Goal: Information Seeking & Learning: Learn about a topic

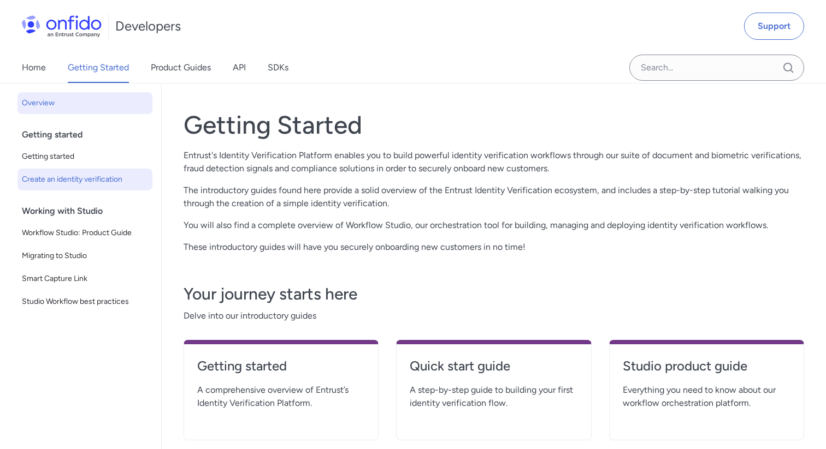
click at [98, 180] on span "Create an identity verification" at bounding box center [85, 179] width 126 height 13
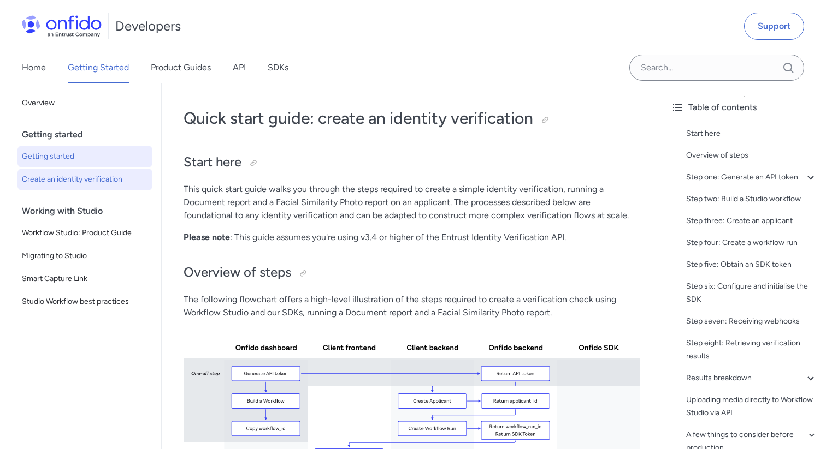
click at [120, 157] on span "Getting started" at bounding box center [85, 156] width 126 height 13
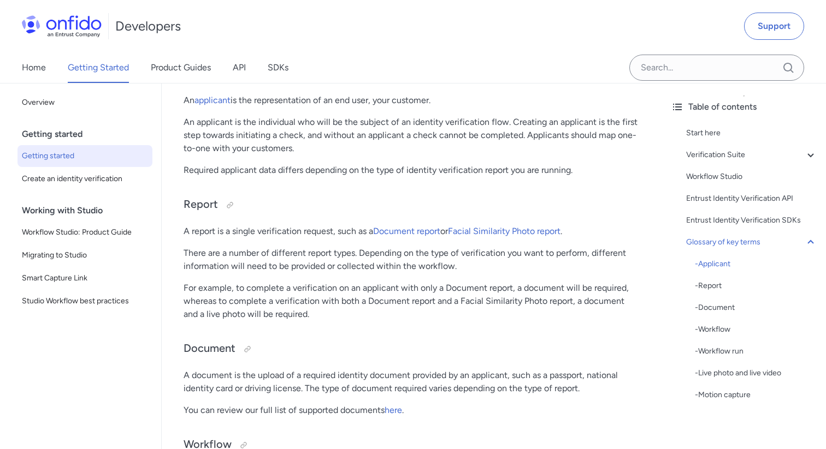
scroll to position [2630, 0]
click at [190, 70] on link "Product Guides" at bounding box center [181, 67] width 60 height 31
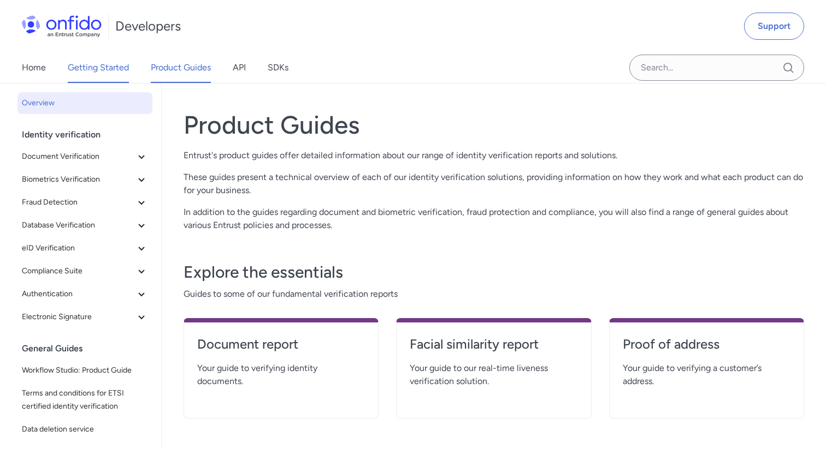
click at [95, 64] on link "Getting Started" at bounding box center [98, 67] width 61 height 31
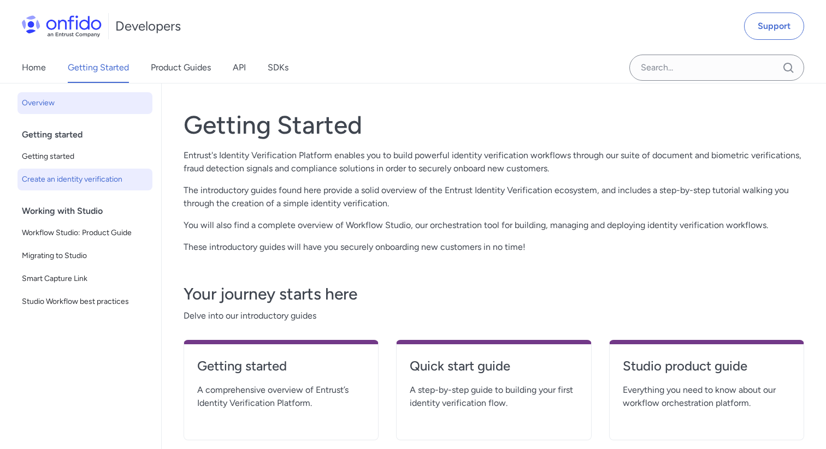
click at [79, 182] on span "Create an identity verification" at bounding box center [85, 179] width 126 height 13
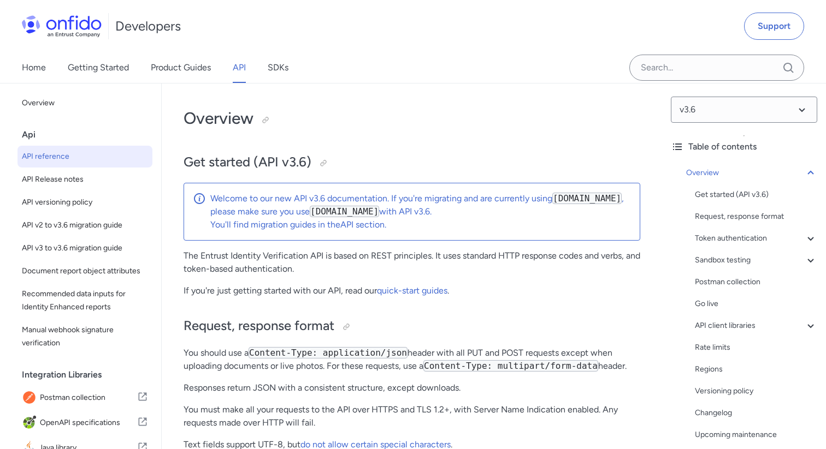
scroll to position [2358, 0]
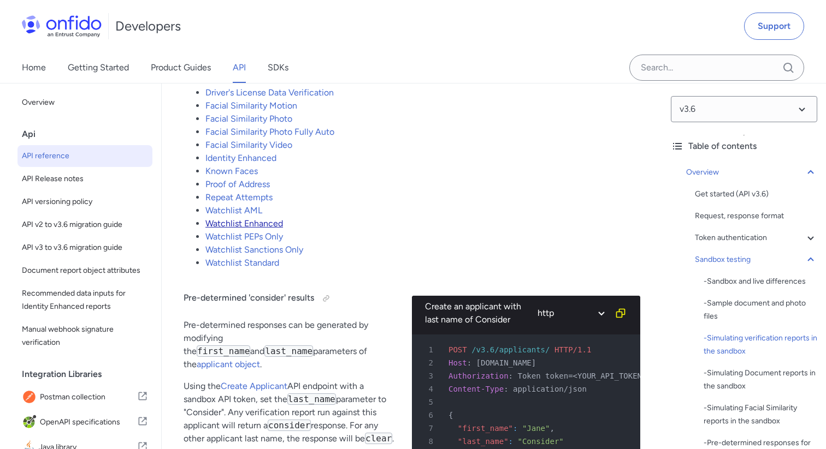
click at [265, 229] on link "Watchlist Enhanced" at bounding box center [244, 223] width 78 height 10
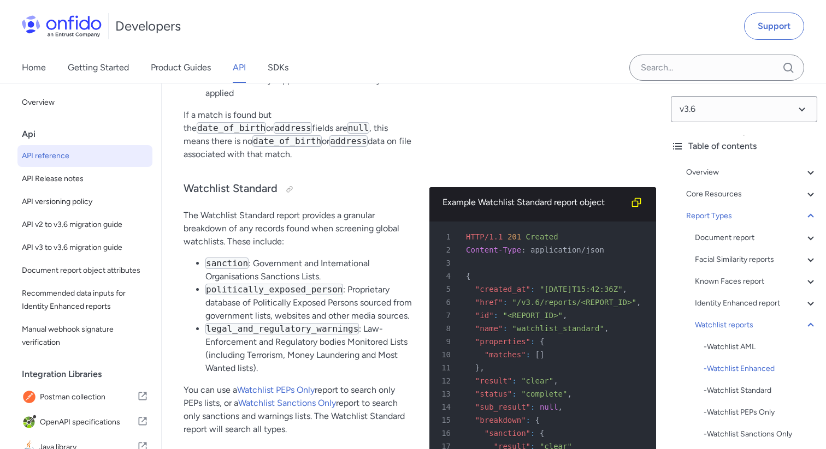
scroll to position [77679, 0]
